Goal: Navigation & Orientation: Find specific page/section

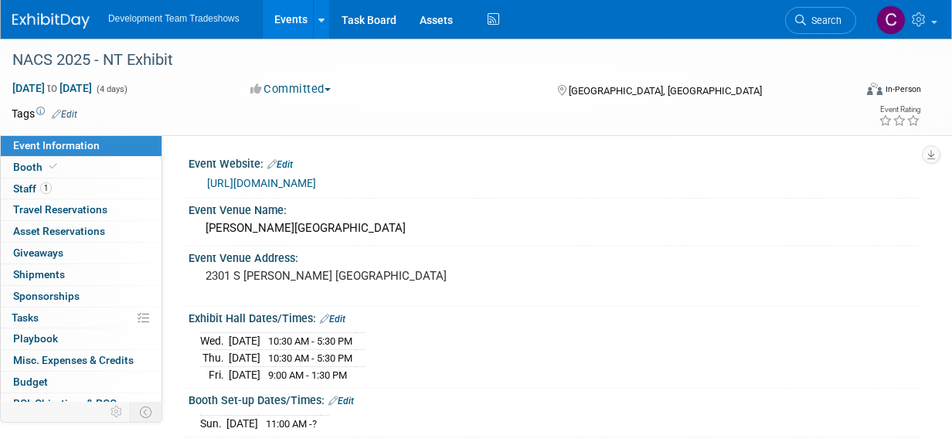
click at [284, 12] on link "Events" at bounding box center [291, 19] width 56 height 39
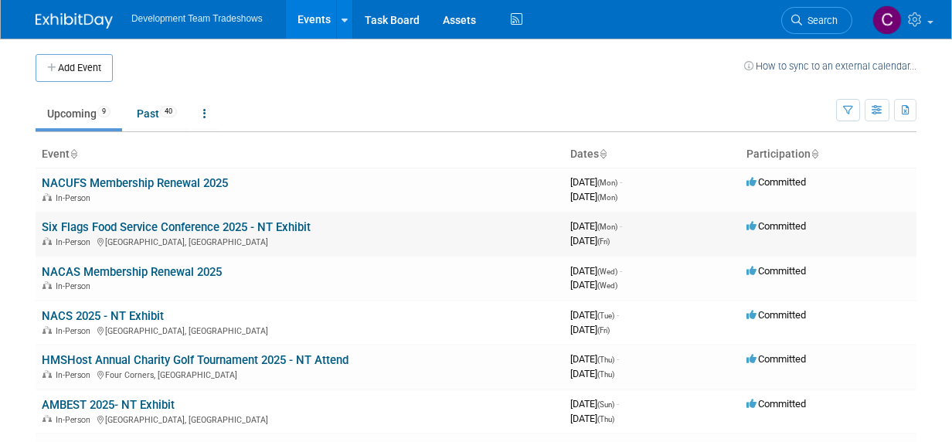
click at [142, 223] on link "Six Flags Food Service Conference 2025 - NT Exhibit" at bounding box center [176, 227] width 269 height 14
